Goal: Find contact information: Find contact information

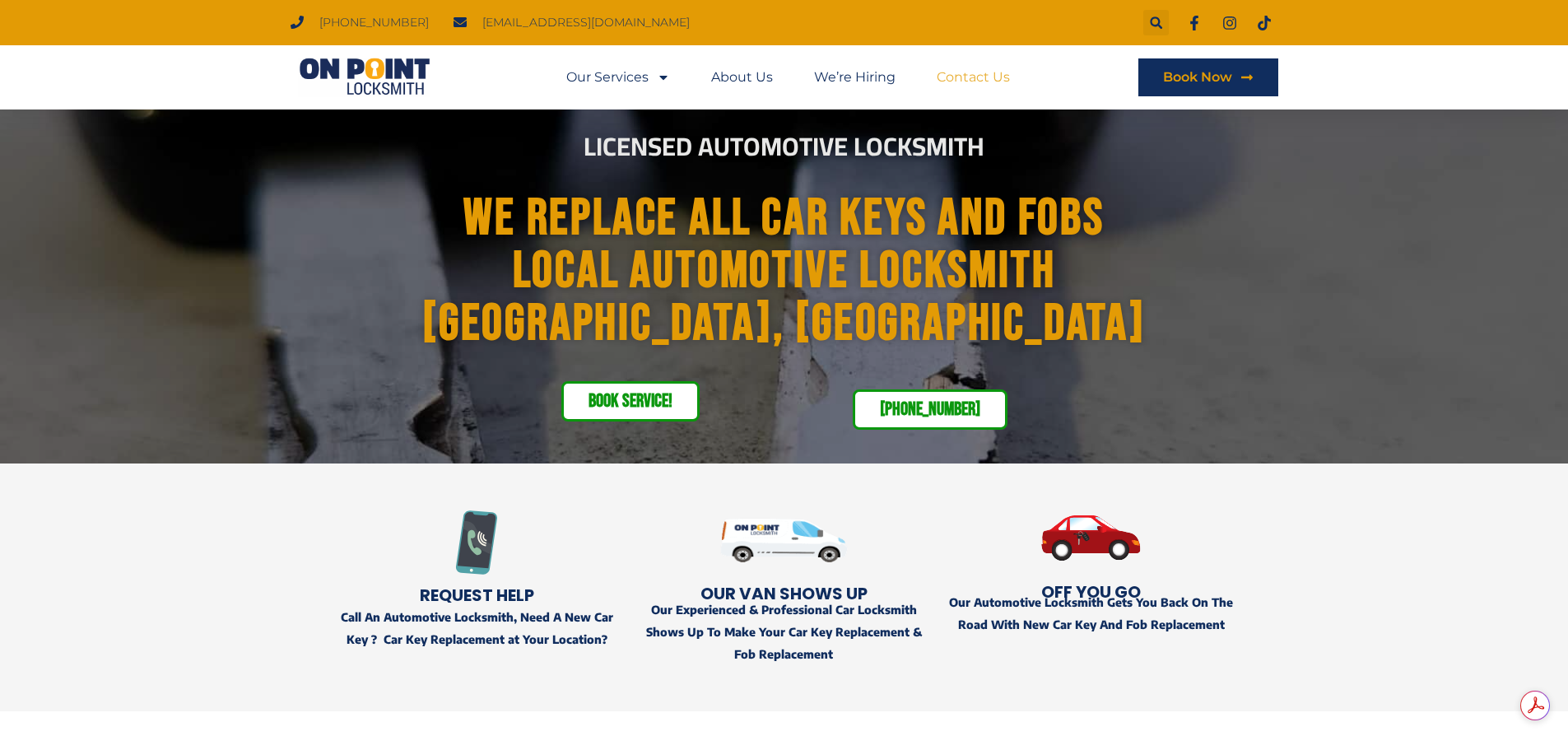
click at [971, 68] on link "Contact Us" at bounding box center [973, 77] width 73 height 37
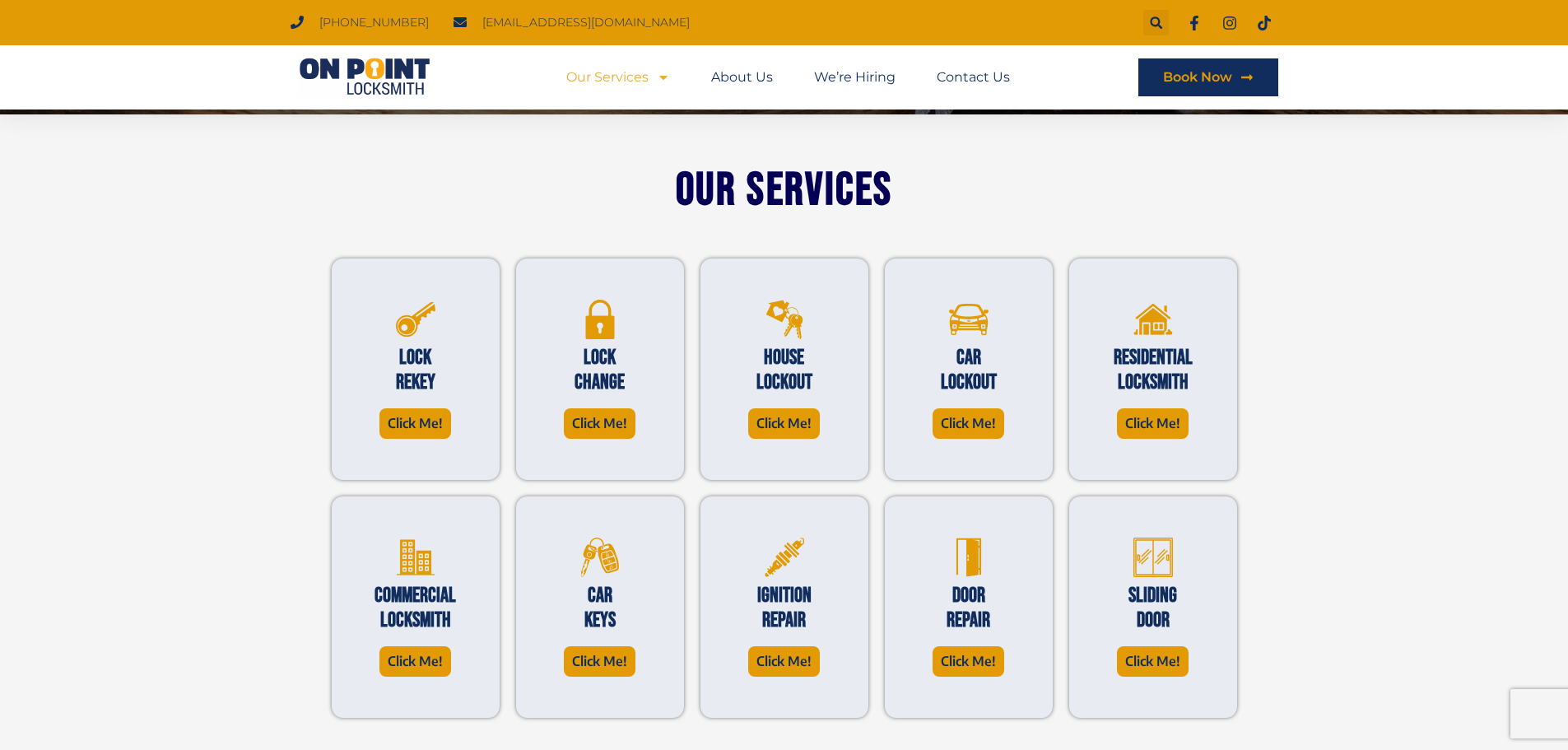
scroll to position [494, 0]
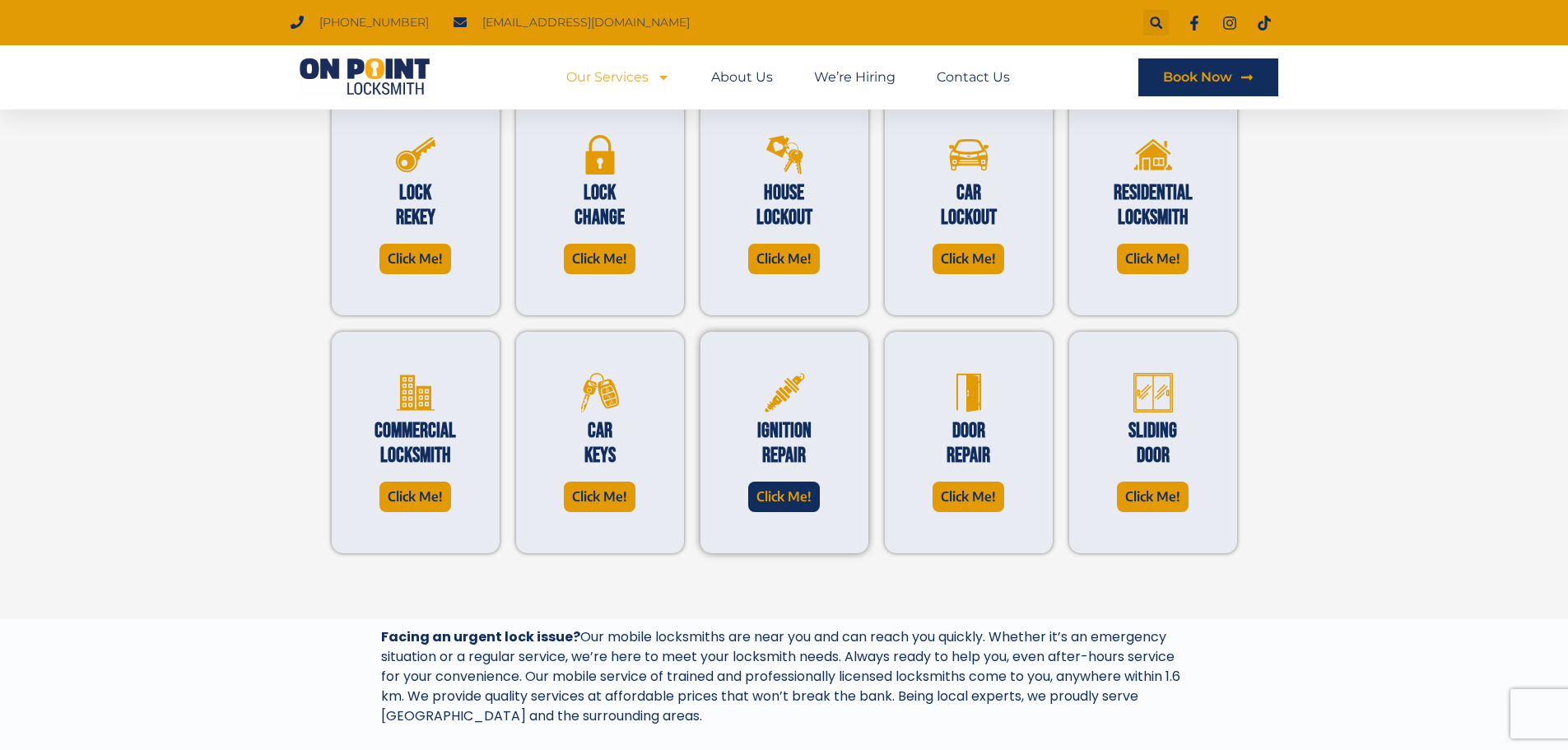
click at [794, 504] on span "Click Me!" at bounding box center [784, 497] width 55 height 23
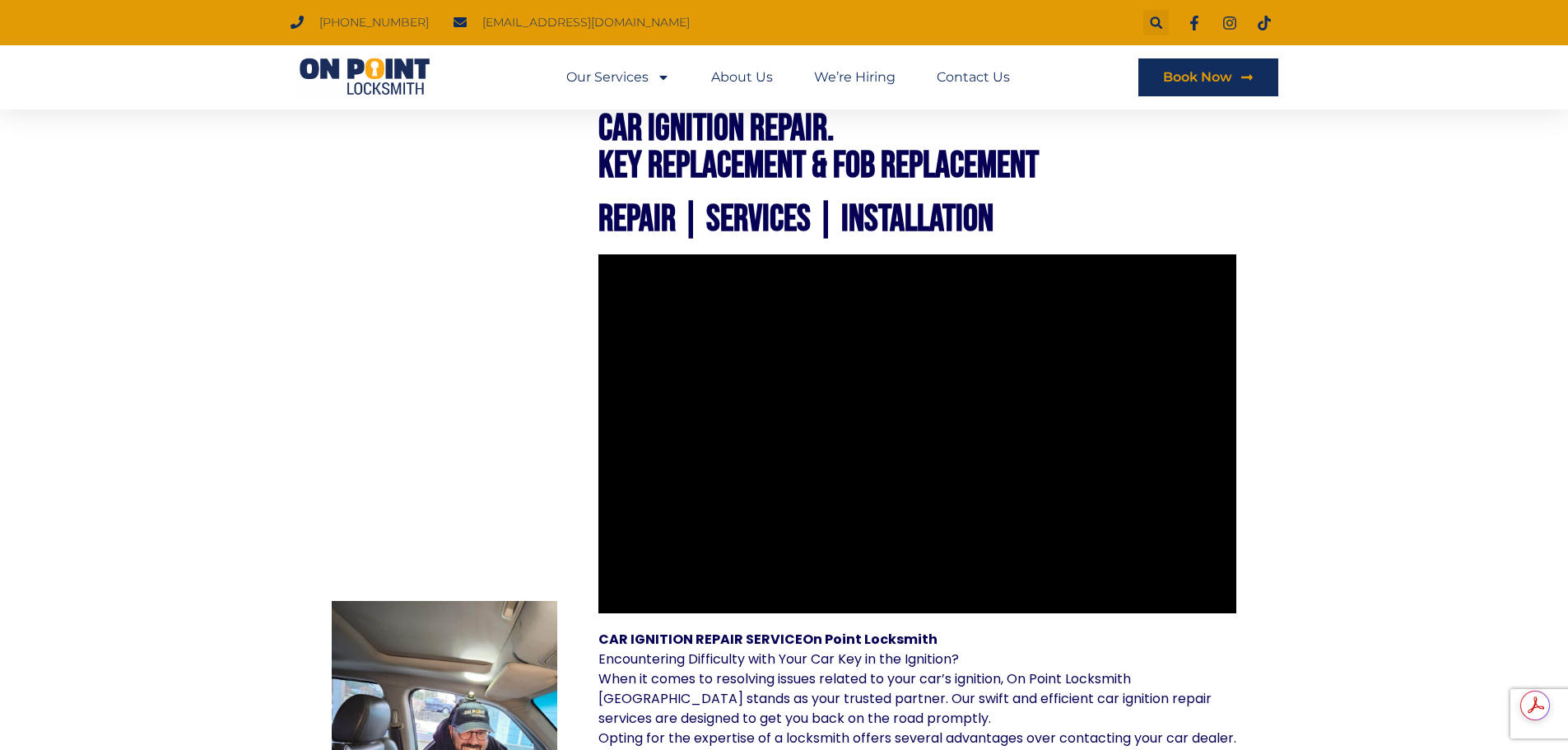
scroll to position [494, 0]
